Goal: Task Accomplishment & Management: Complete application form

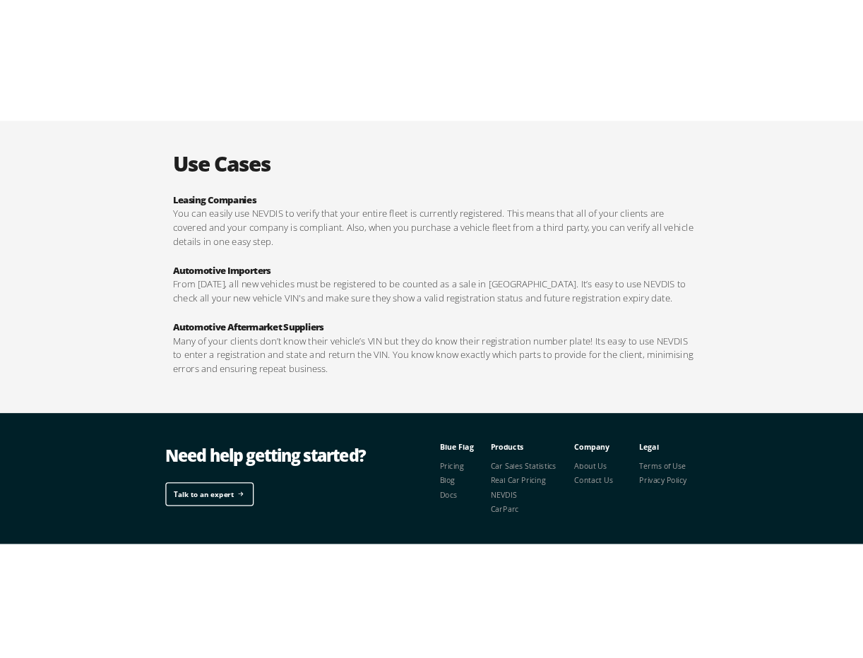
scroll to position [2392, 0]
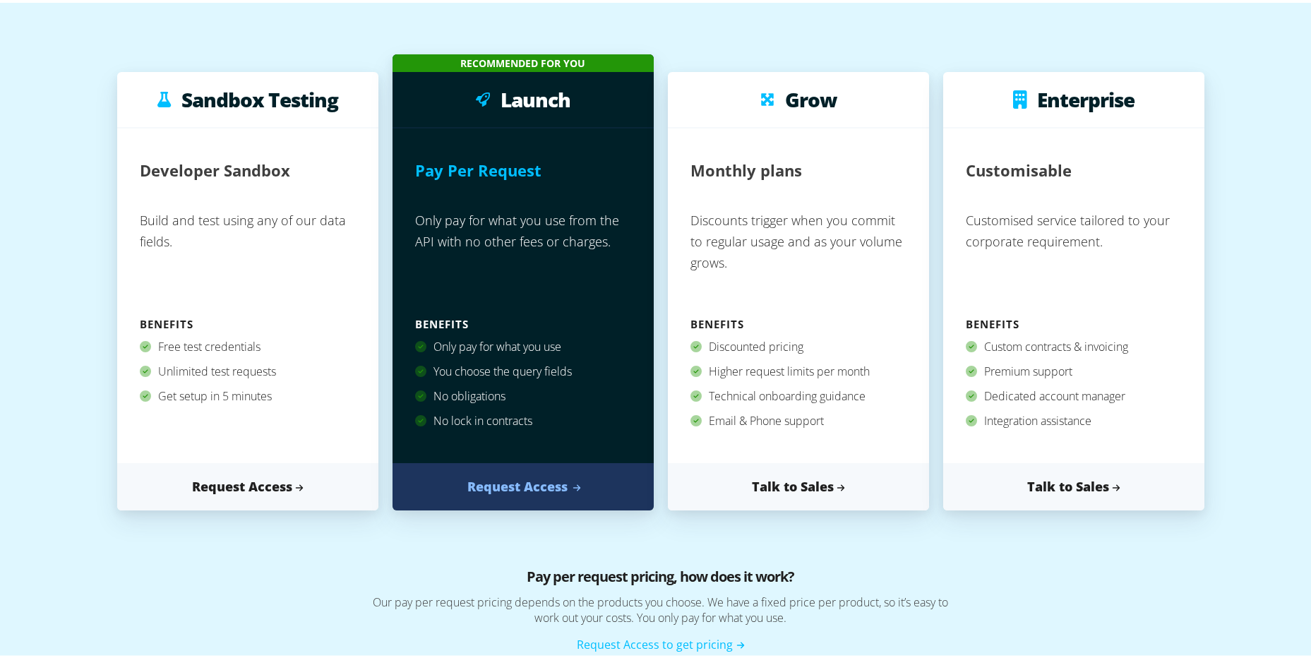
scroll to position [141, 0]
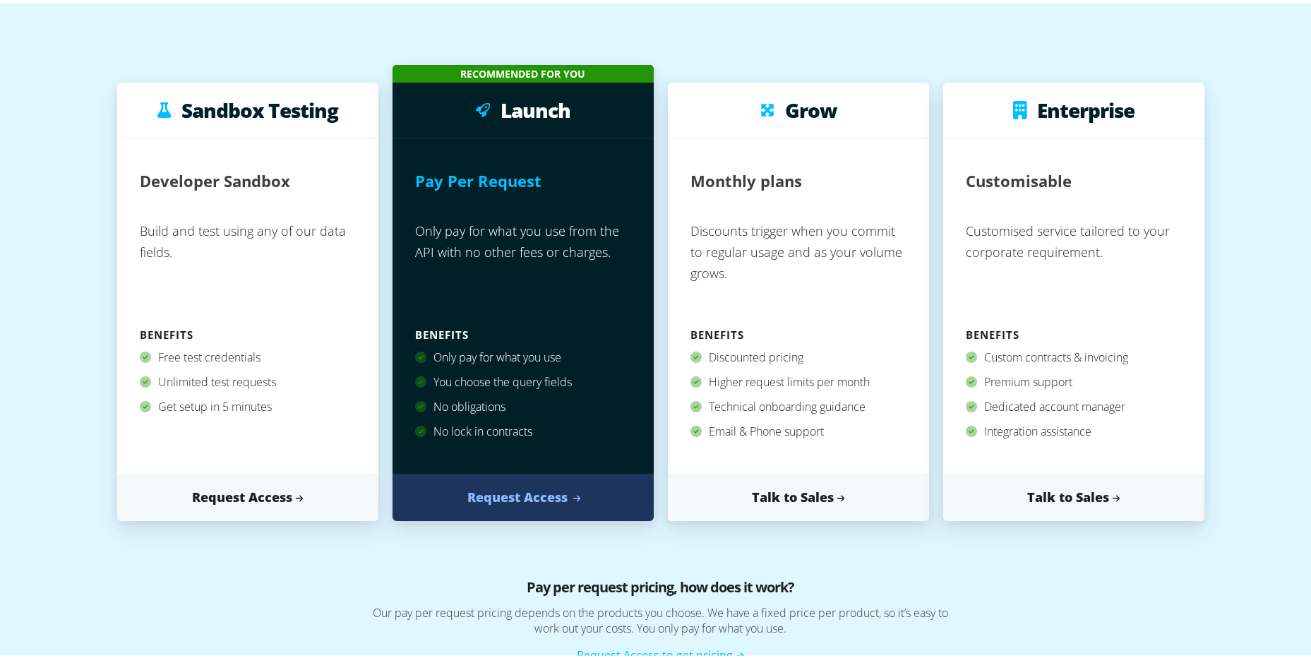
click at [548, 497] on link "Request Access" at bounding box center [523, 494] width 261 height 47
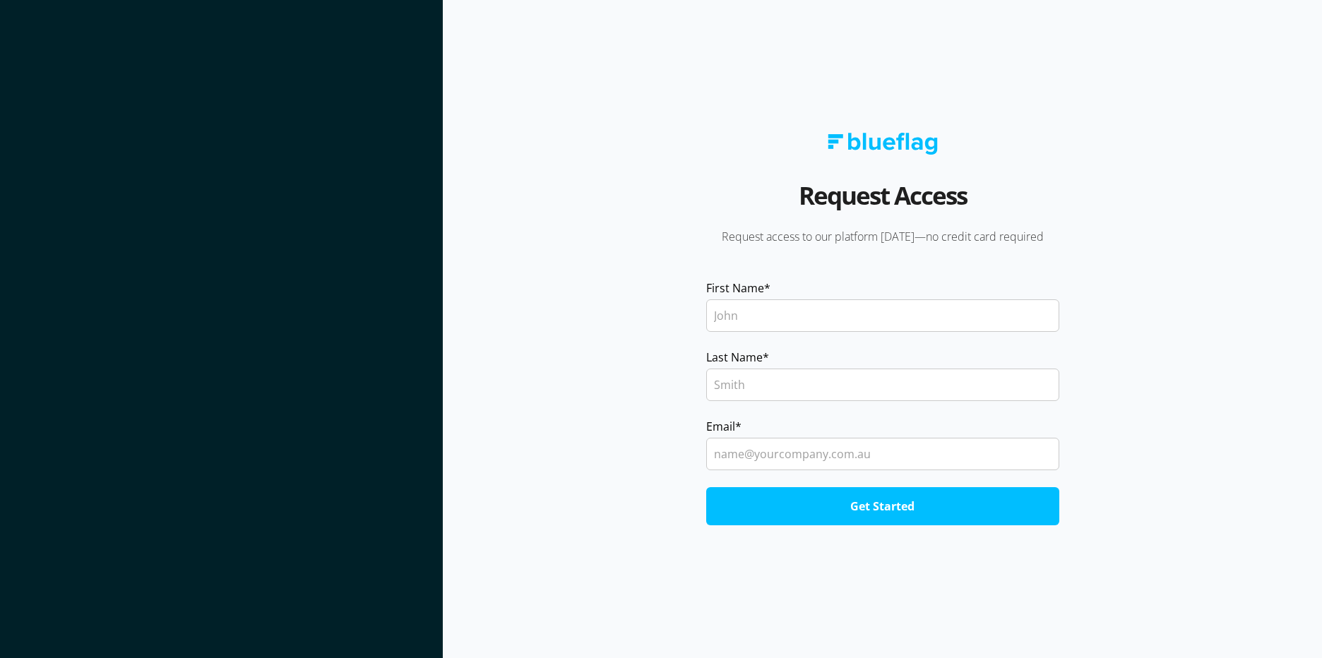
click at [791, 316] on input "First Name *" at bounding box center [882, 315] width 353 height 32
type input "James"
type input "Mirfin"
type input "pandgmotors@msn.com"
click at [911, 504] on input "Get Started" at bounding box center [882, 506] width 353 height 38
